Goal: Task Accomplishment & Management: Manage account settings

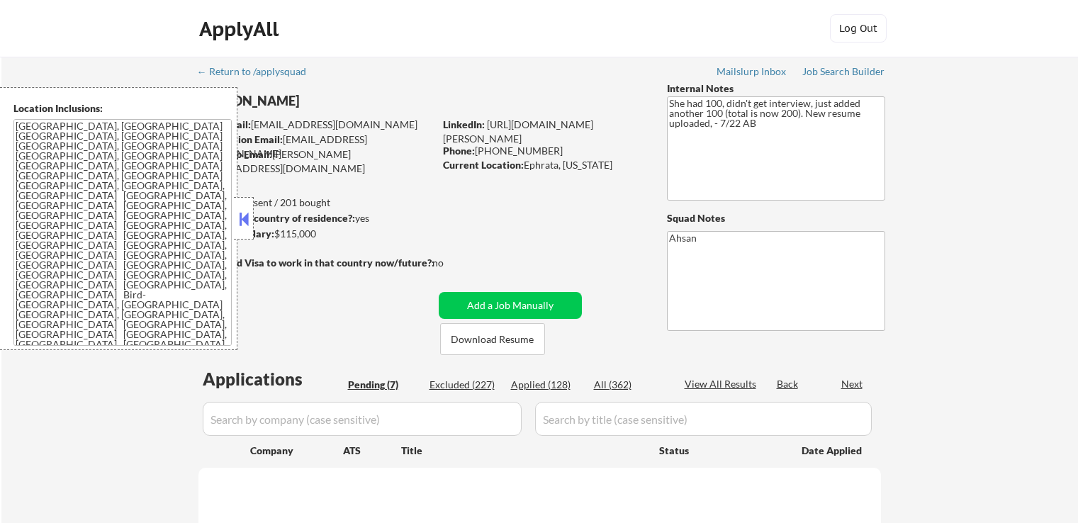
select select ""pending""
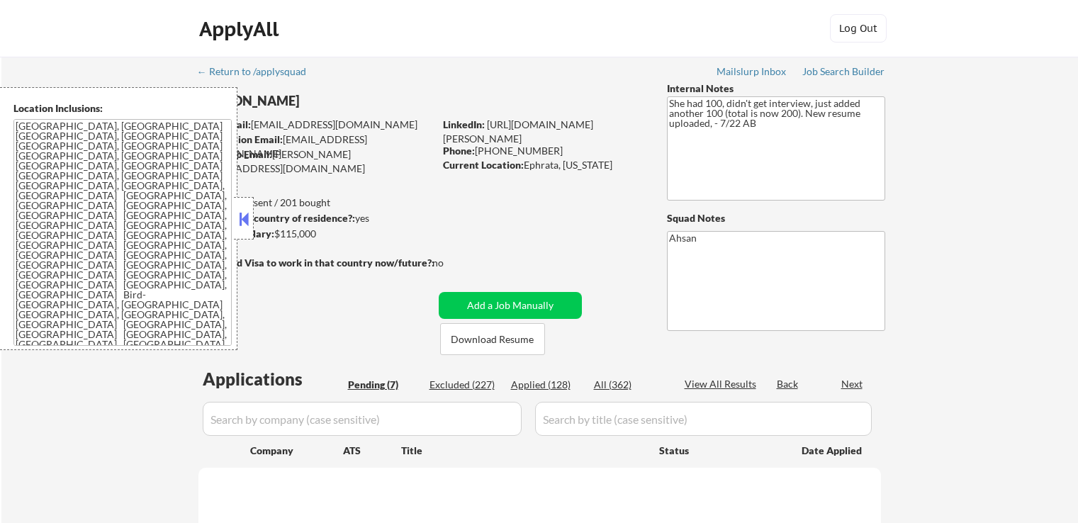
select select ""pending""
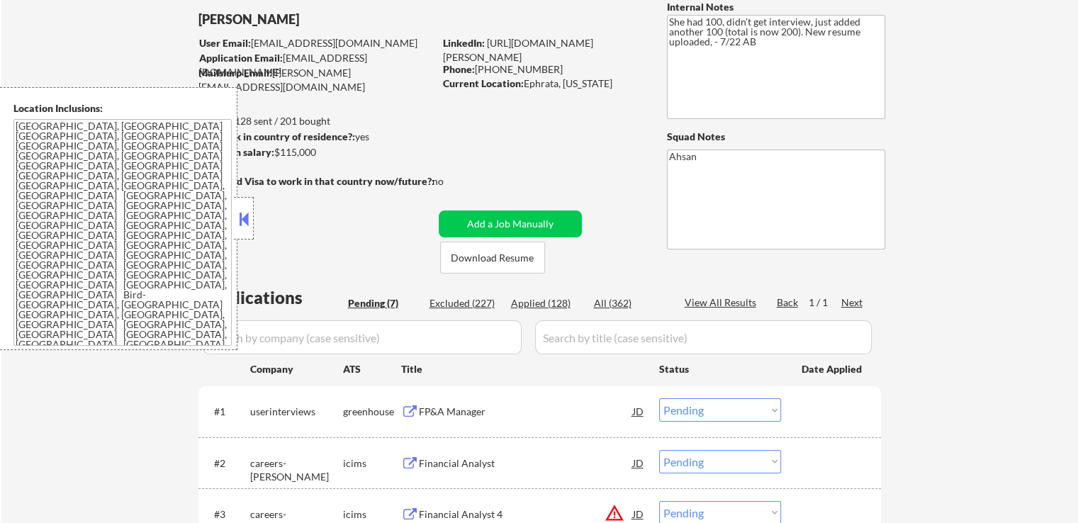
scroll to position [213, 0]
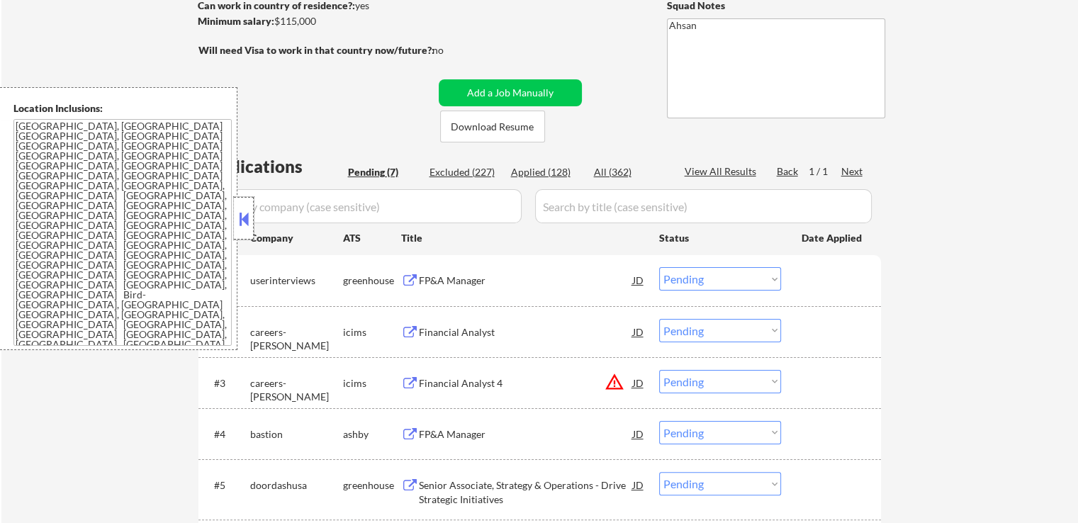
click at [241, 205] on div at bounding box center [244, 218] width 20 height 43
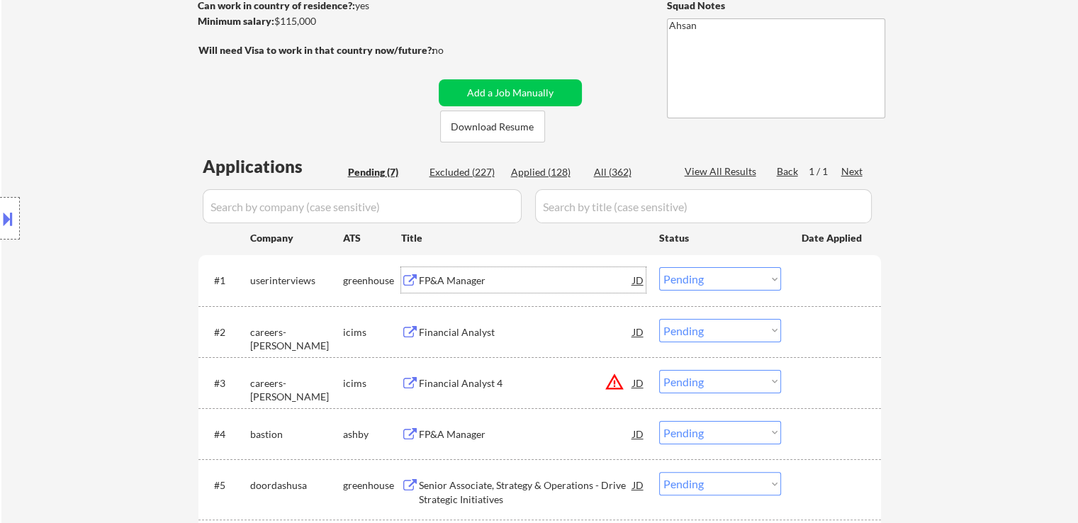
click at [420, 282] on div "FP&A Manager" at bounding box center [526, 281] width 214 height 14
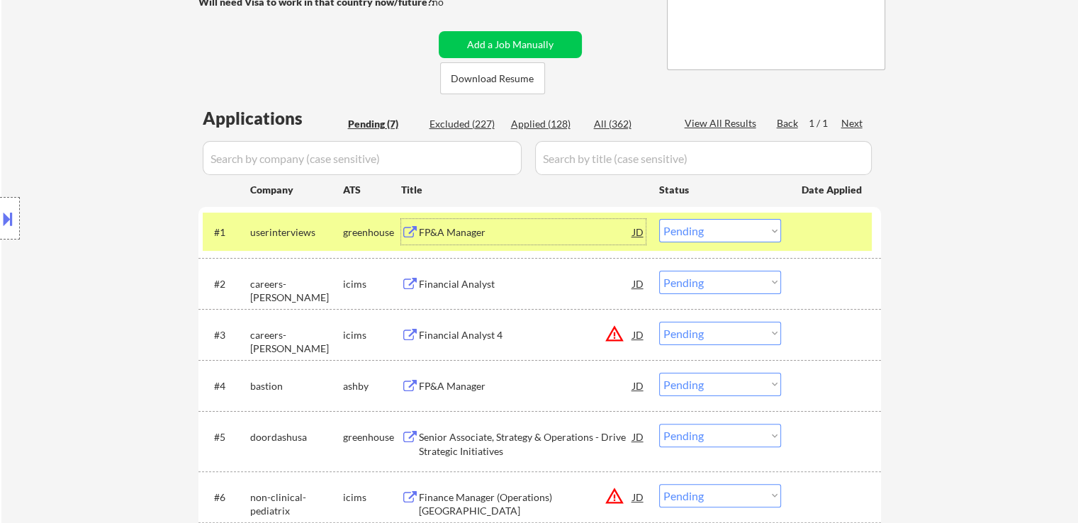
scroll to position [284, 0]
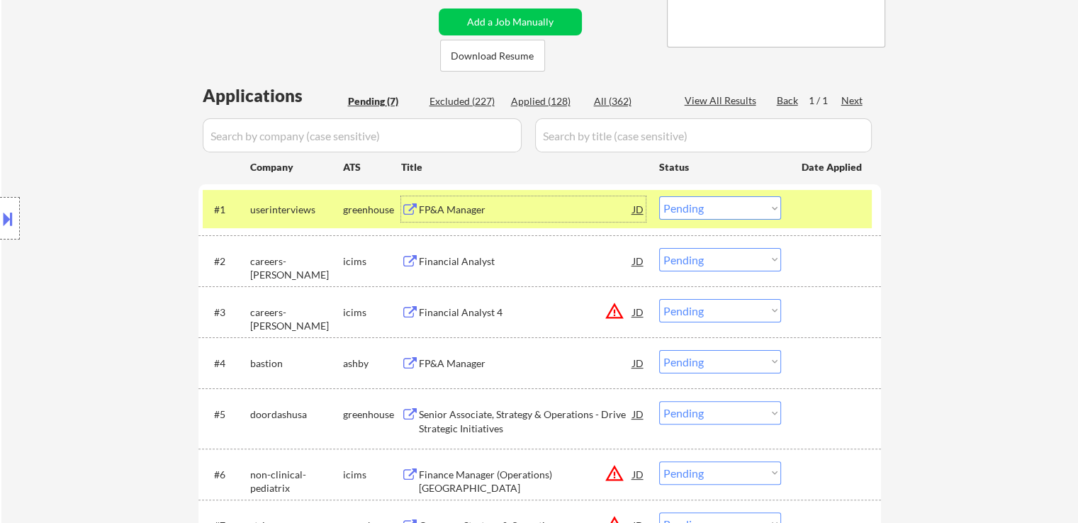
click at [737, 214] on select "Choose an option... Pending Applied Excluded (Questions) Excluded (Expired) Exc…" at bounding box center [720, 207] width 122 height 23
click at [659, 196] on select "Choose an option... Pending Applied Excluded (Questions) Excluded (Expired) Exc…" at bounding box center [720, 207] width 122 height 23
select select ""pending""
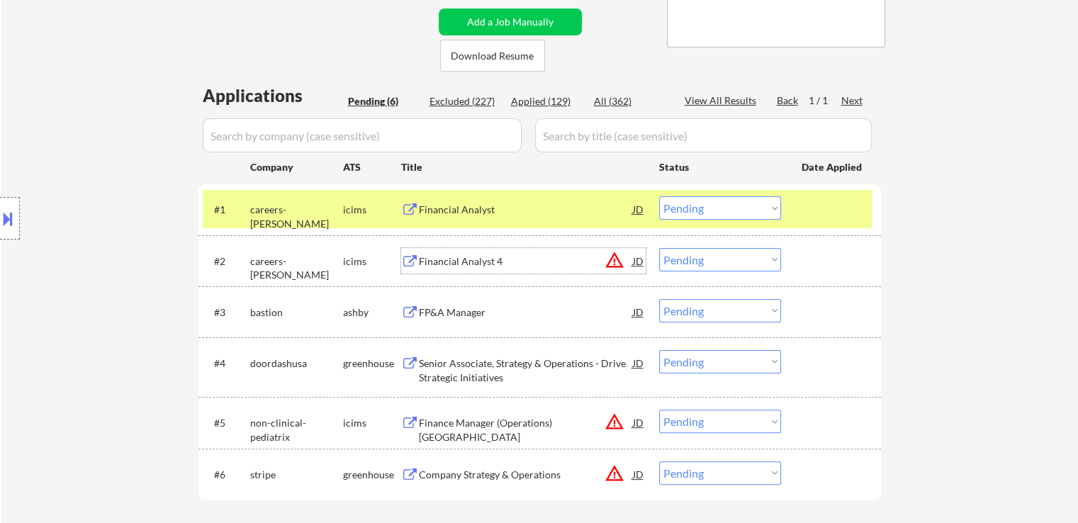
click at [474, 263] on div "Financial Analyst 4" at bounding box center [526, 262] width 214 height 14
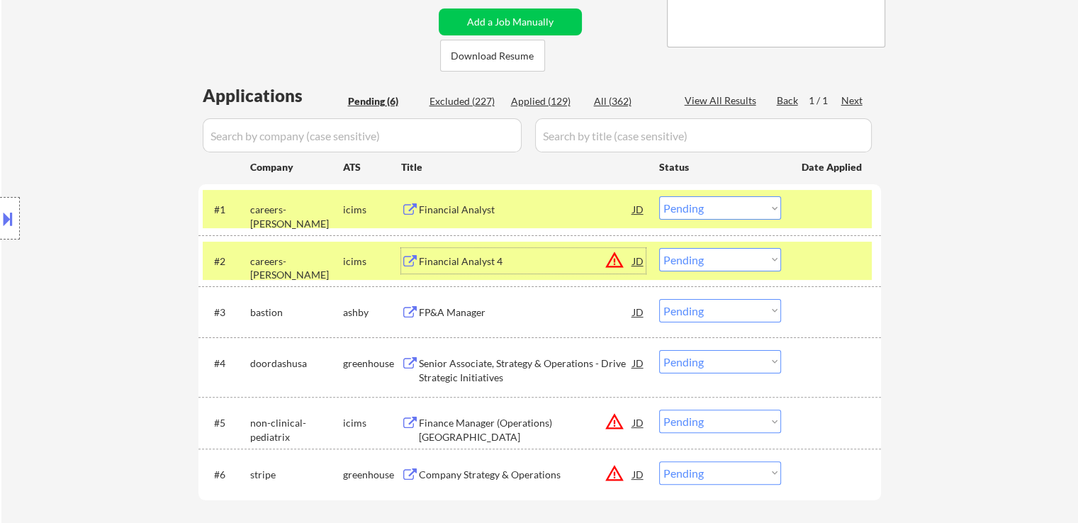
click at [6, 222] on button at bounding box center [8, 218] width 16 height 23
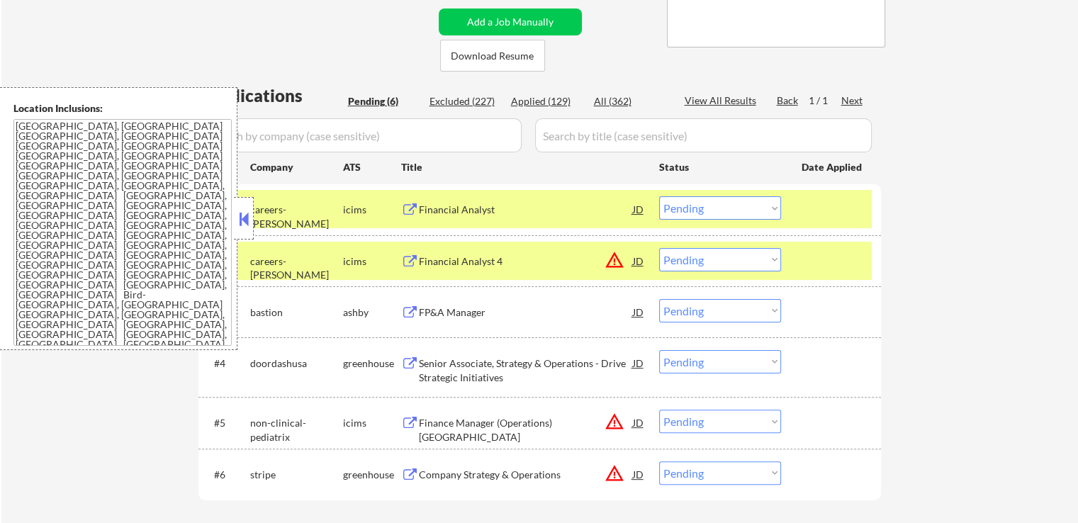
click at [688, 262] on select "Choose an option... Pending Applied Excluded (Questions) Excluded (Expired) Exc…" at bounding box center [720, 259] width 122 height 23
click at [659, 248] on select "Choose an option... Pending Applied Excluded (Questions) Excluded (Expired) Exc…" at bounding box center [720, 259] width 122 height 23
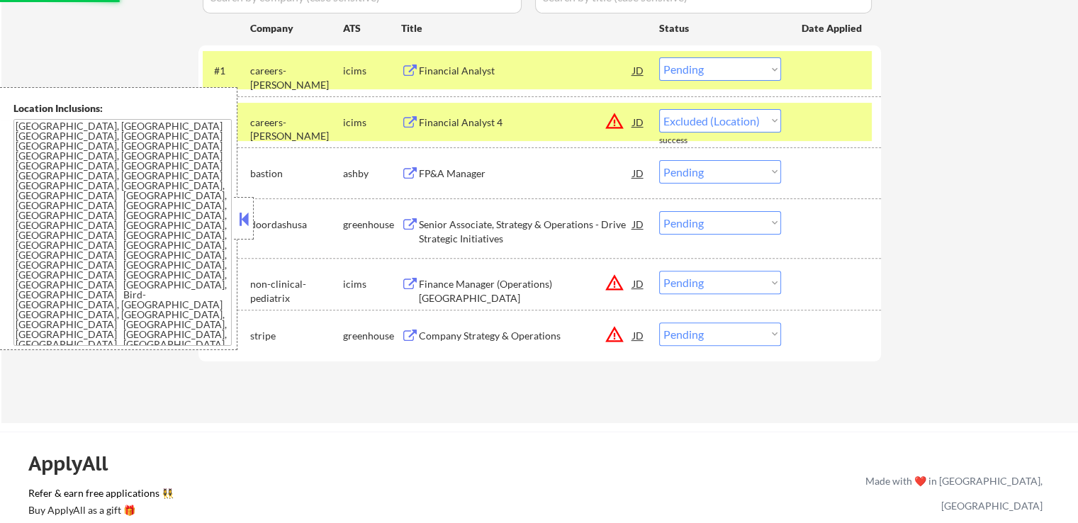
select select ""pending""
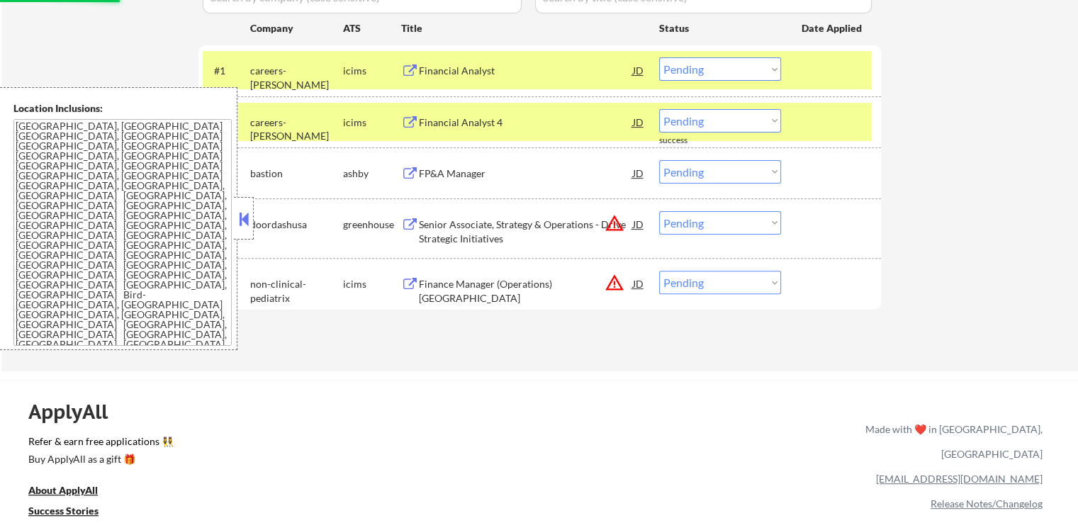
scroll to position [425, 0]
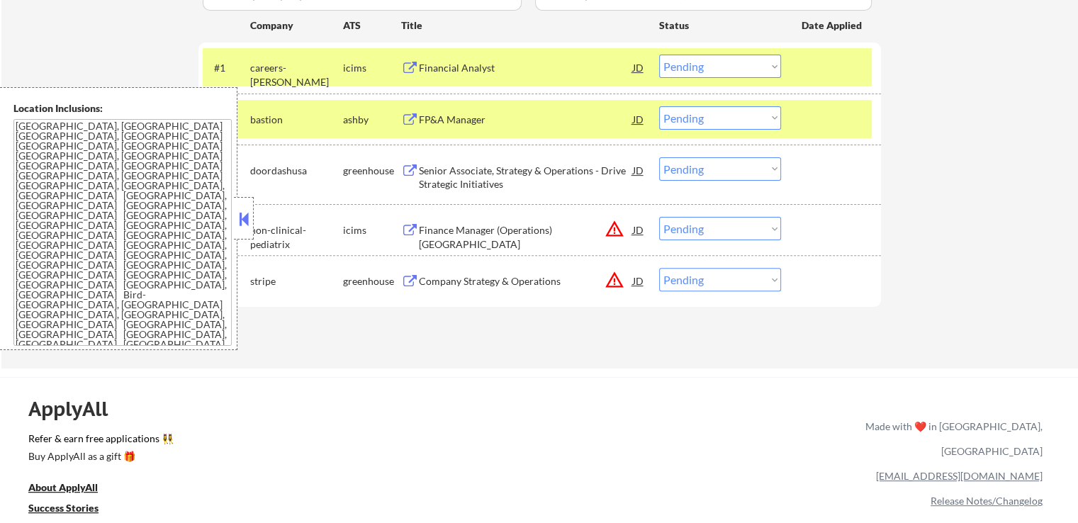
click at [445, 118] on div "FP&A Manager" at bounding box center [526, 120] width 214 height 14
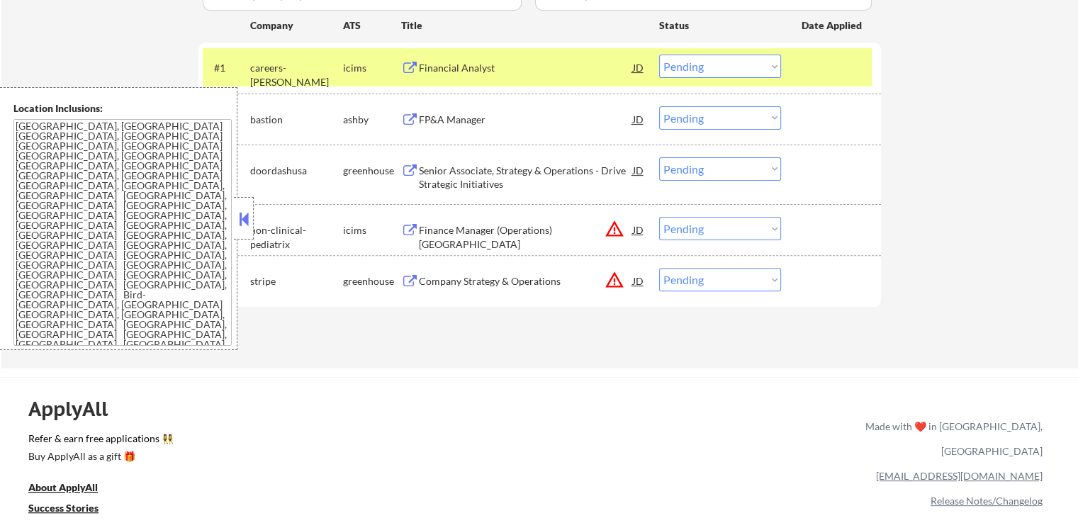
click at [426, 175] on div "Senior Associate, Strategy & Operations - Drive Strategic Initiatives" at bounding box center [526, 178] width 214 height 28
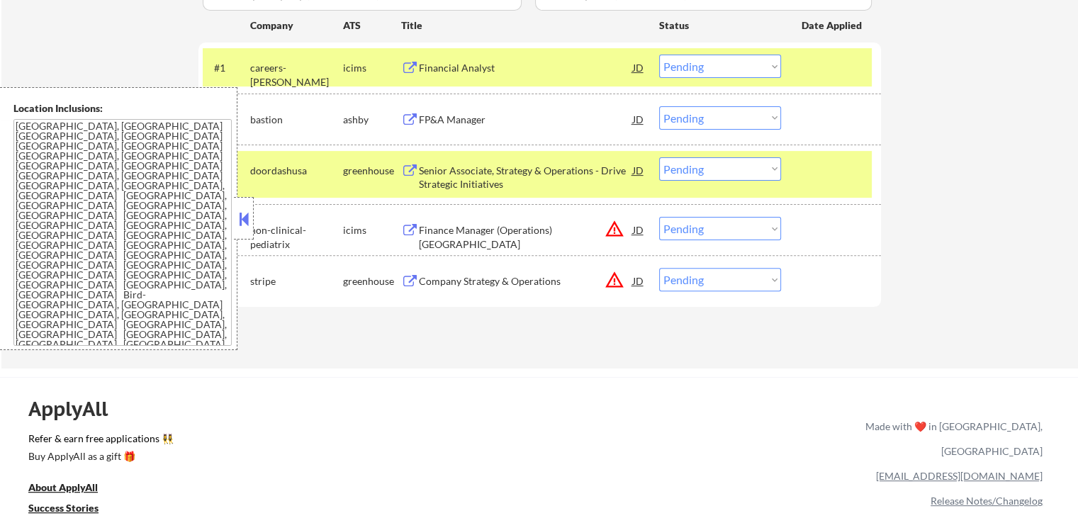
click at [427, 285] on div "Company Strategy & Operations" at bounding box center [526, 281] width 214 height 14
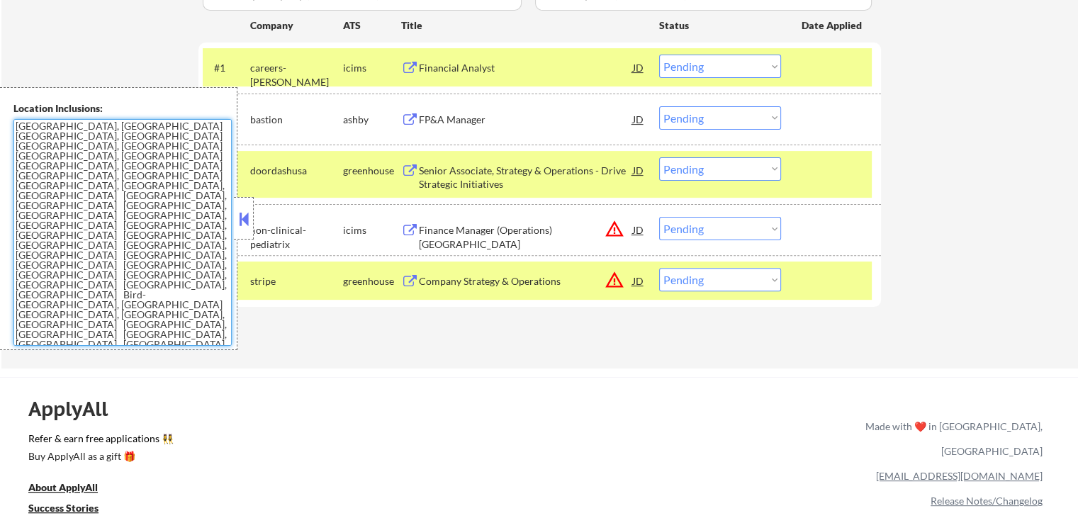
drag, startPoint x: 167, startPoint y: 243, endPoint x: 9, endPoint y: 125, distance: 197.1
click at [9, 125] on div "Location Inclusions: [GEOGRAPHIC_DATA], [GEOGRAPHIC_DATA] [GEOGRAPHIC_DATA], [G…" at bounding box center [119, 218] width 238 height 263
click at [719, 164] on select "Choose an option... Pending Applied Excluded (Questions) Excluded (Expired) Exc…" at bounding box center [720, 168] width 122 height 23
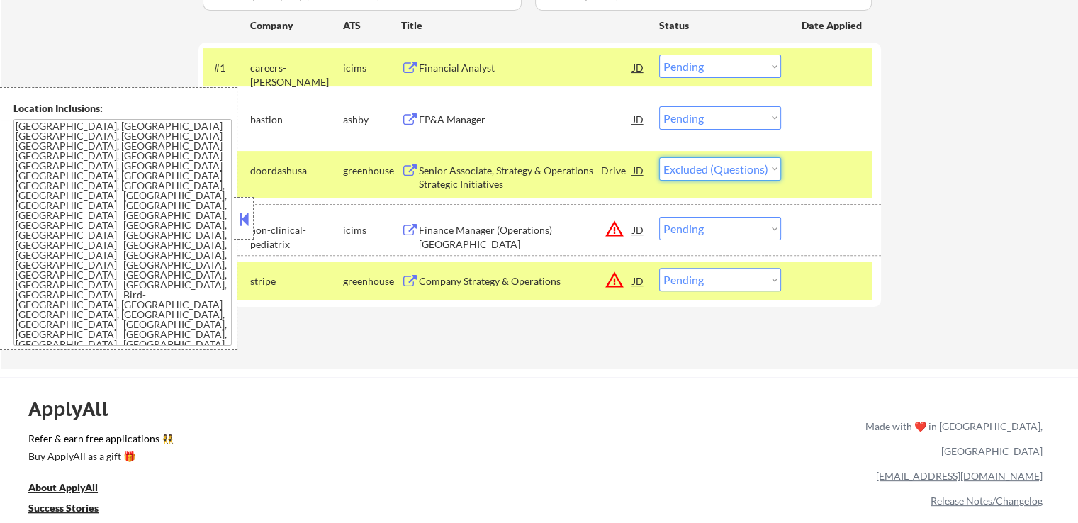
click at [659, 157] on select "Choose an option... Pending Applied Excluded (Questions) Excluded (Expired) Exc…" at bounding box center [720, 168] width 122 height 23
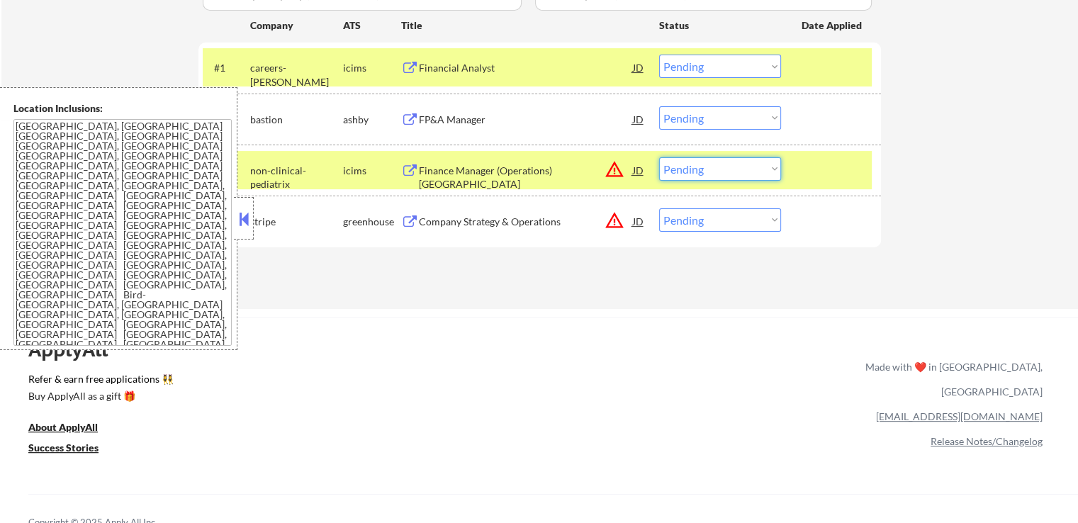
click at [692, 168] on select "Choose an option... Pending Applied Excluded (Questions) Excluded (Expired) Exc…" at bounding box center [720, 168] width 122 height 23
click at [659, 157] on select "Choose an option... Pending Applied Excluded (Questions) Excluded (Expired) Exc…" at bounding box center [720, 168] width 122 height 23
click at [642, 114] on div "JD" at bounding box center [639, 119] width 14 height 26
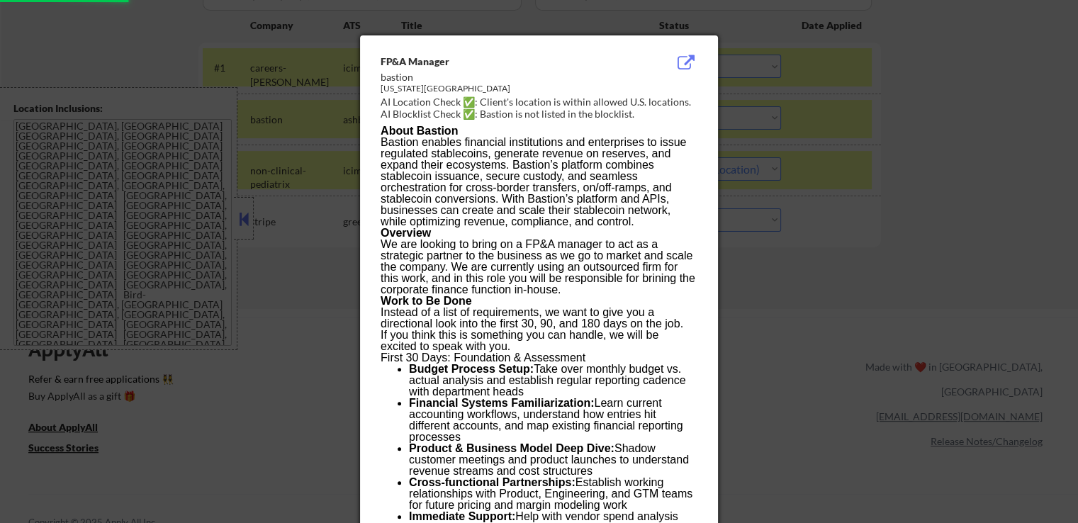
select select ""pending""
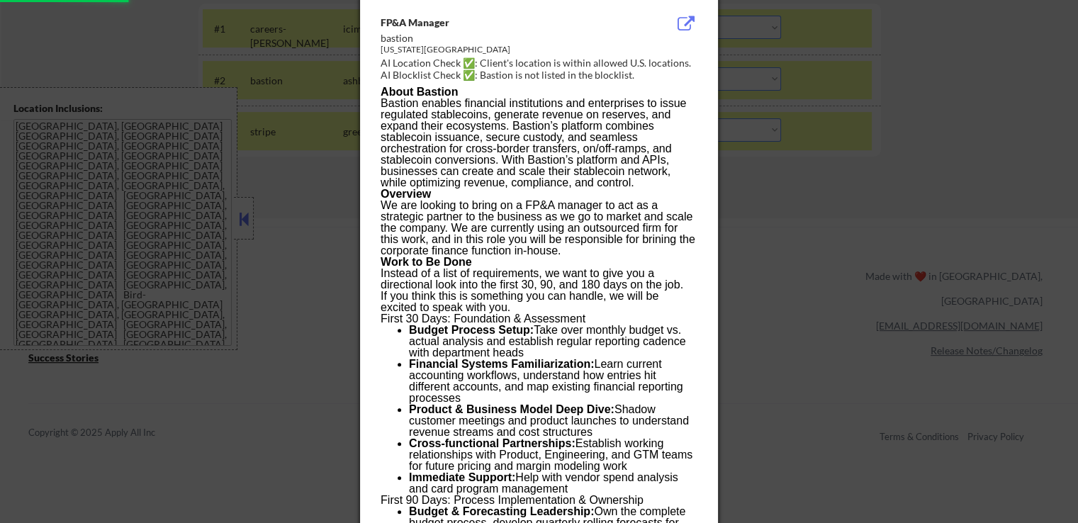
scroll to position [496, 0]
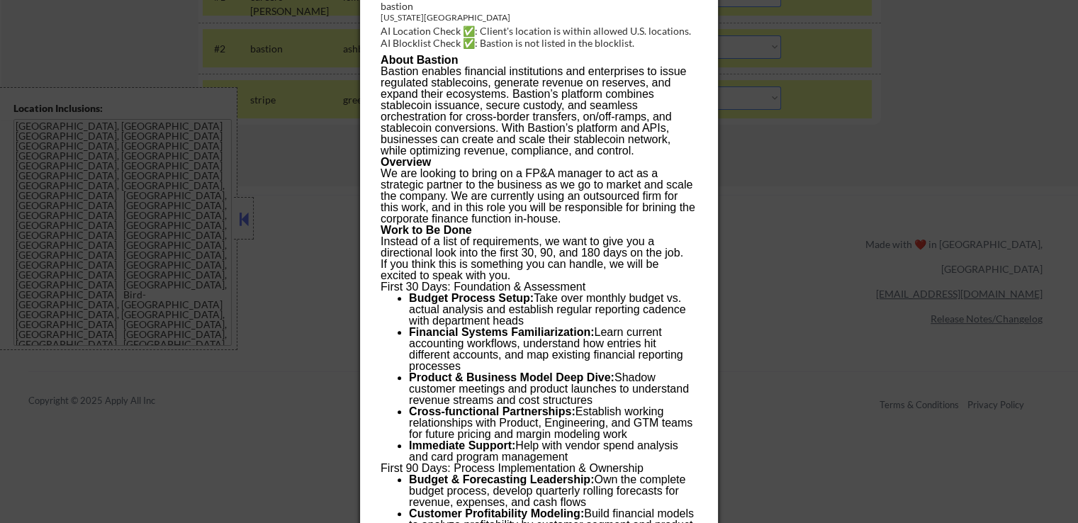
click at [741, 181] on div at bounding box center [539, 261] width 1078 height 523
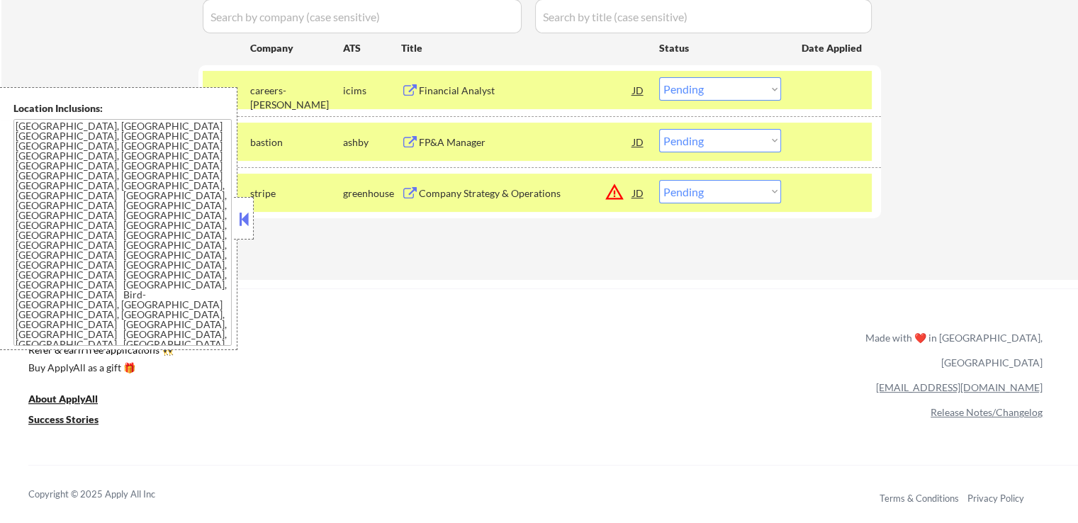
scroll to position [425, 0]
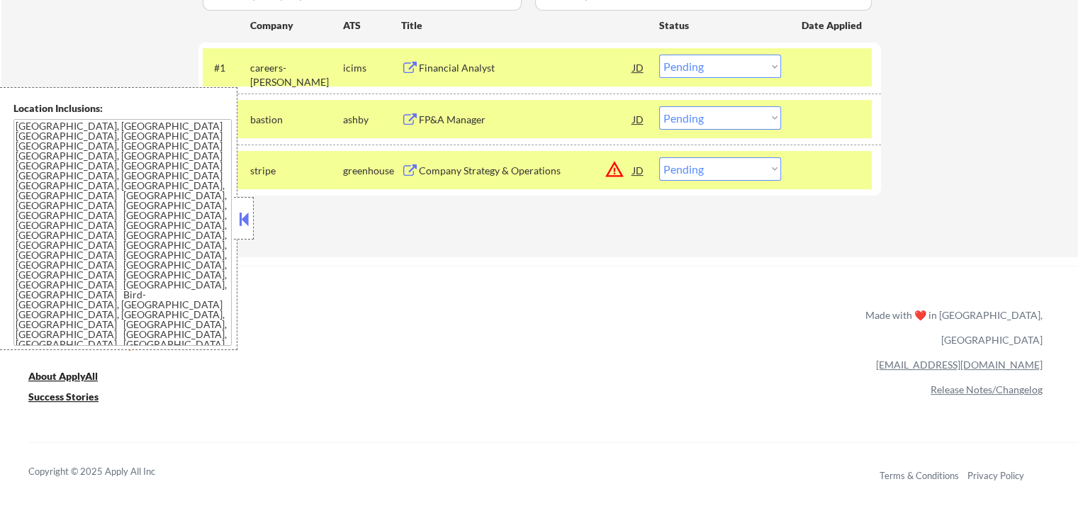
click at [703, 120] on select "Choose an option... Pending Applied Excluded (Questions) Excluded (Expired) Exc…" at bounding box center [720, 117] width 122 height 23
click at [659, 106] on select "Choose an option... Pending Applied Excluded (Questions) Excluded (Expired) Exc…" at bounding box center [720, 117] width 122 height 23
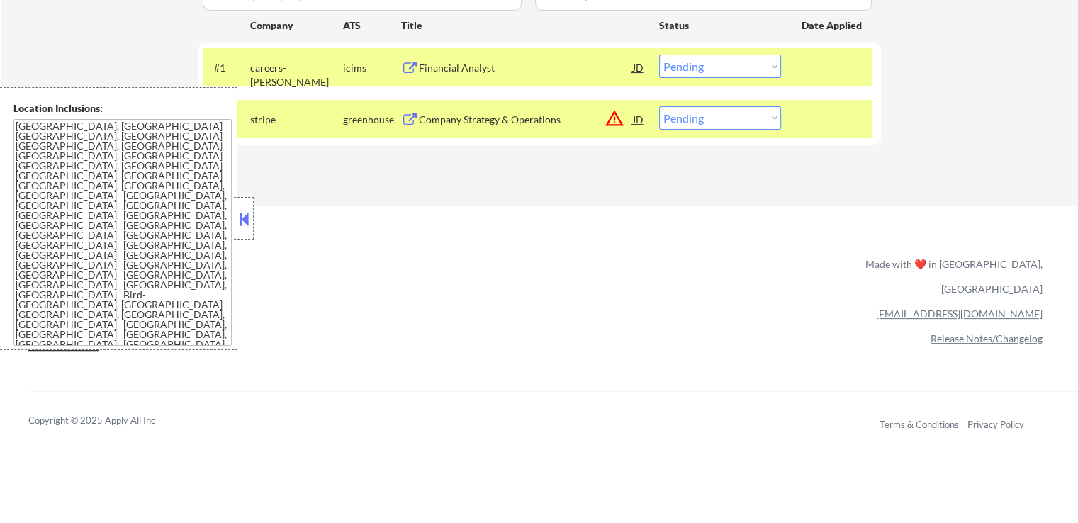
click at [679, 117] on select "Choose an option... Pending Applied Excluded (Questions) Excluded (Expired) Exc…" at bounding box center [720, 117] width 122 height 23
select select ""excluded__location_""
click at [659, 106] on select "Choose an option... Pending Applied Excluded (Questions) Excluded (Expired) Exc…" at bounding box center [720, 117] width 122 height 23
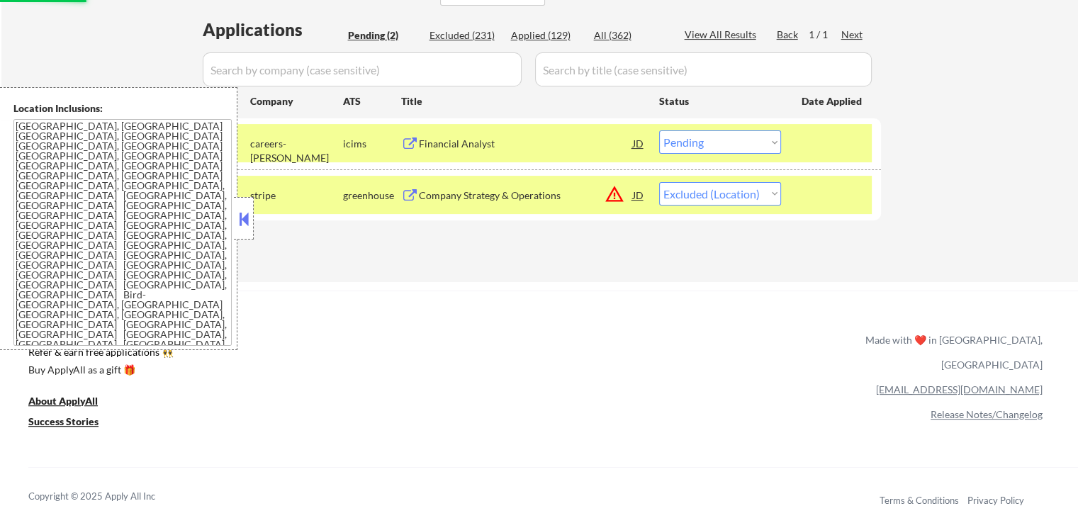
scroll to position [355, 0]
